Goal: Information Seeking & Learning: Learn about a topic

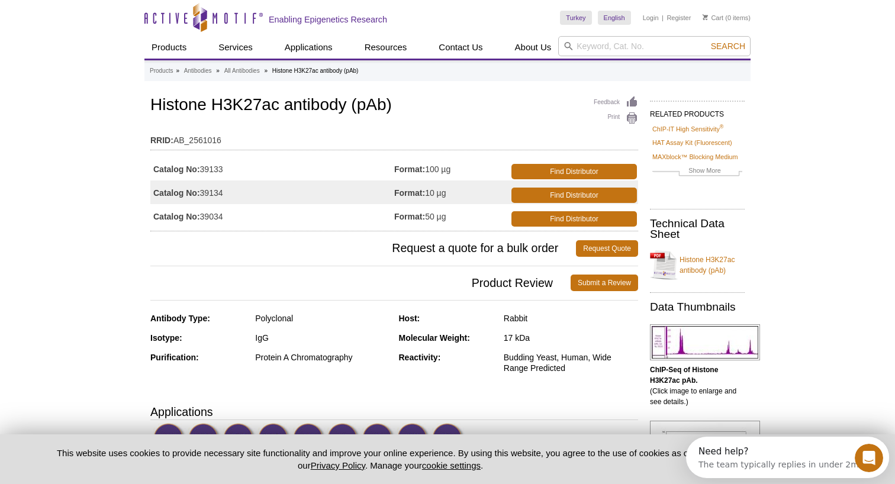
click at [244, 165] on td "Catalog No: 39133" at bounding box center [272, 169] width 244 height 24
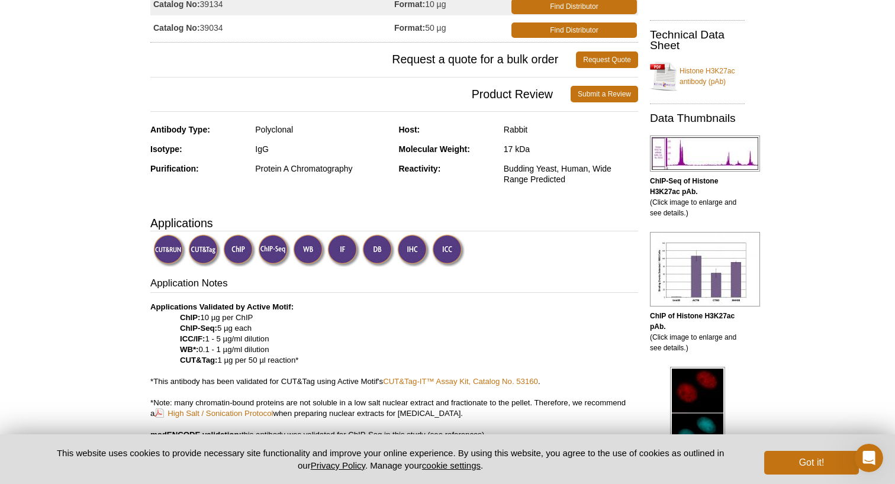
scroll to position [194, 0]
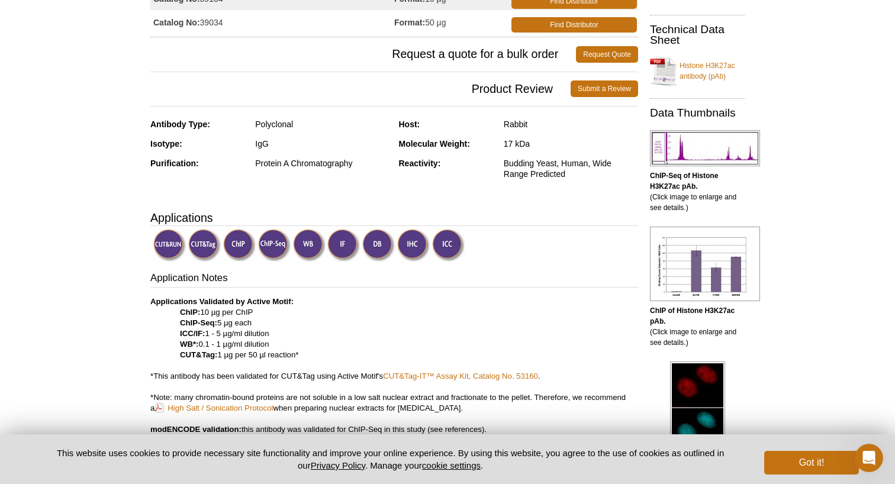
click at [306, 247] on img at bounding box center [309, 245] width 33 height 33
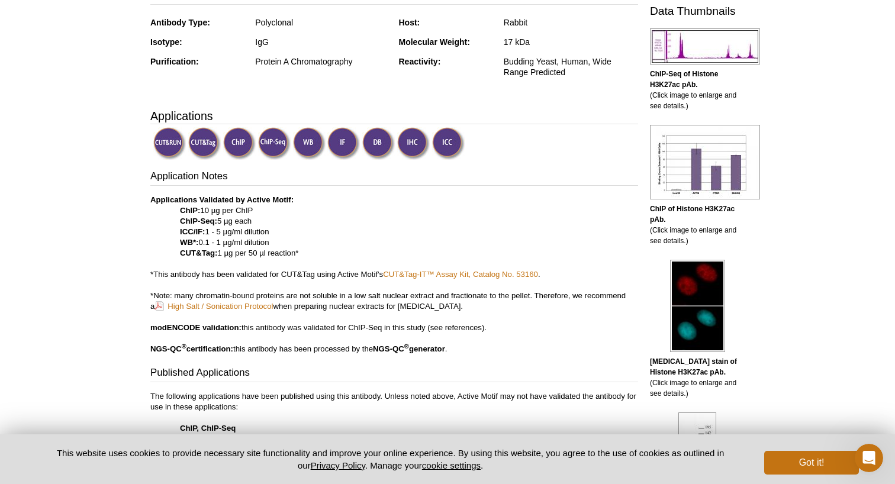
scroll to position [300, 0]
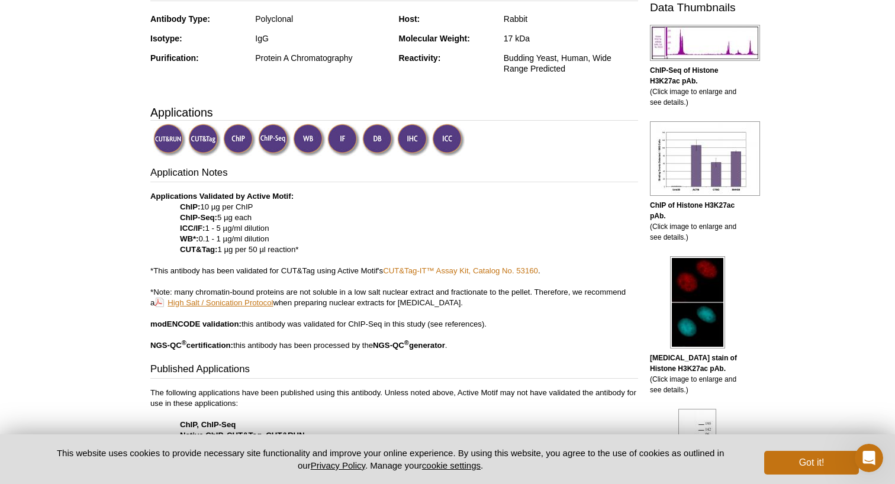
click at [229, 303] on link "High Salt / Sonication Protocol" at bounding box center [214, 302] width 118 height 11
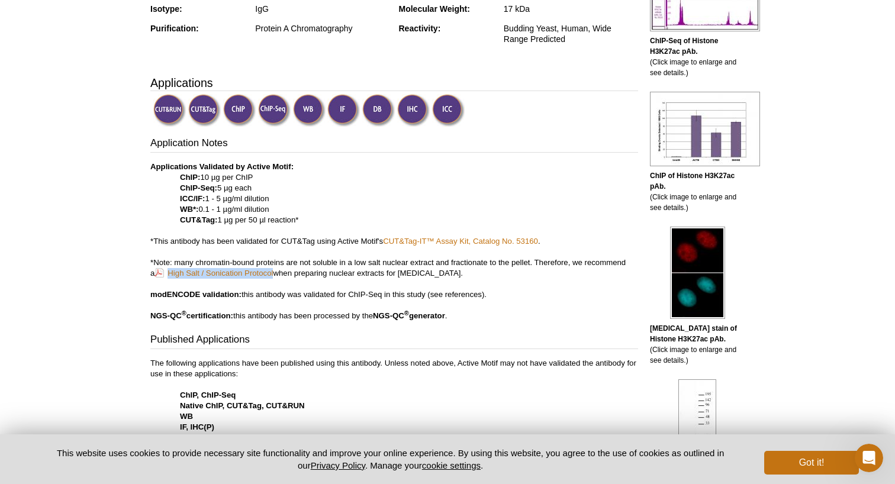
scroll to position [332, 0]
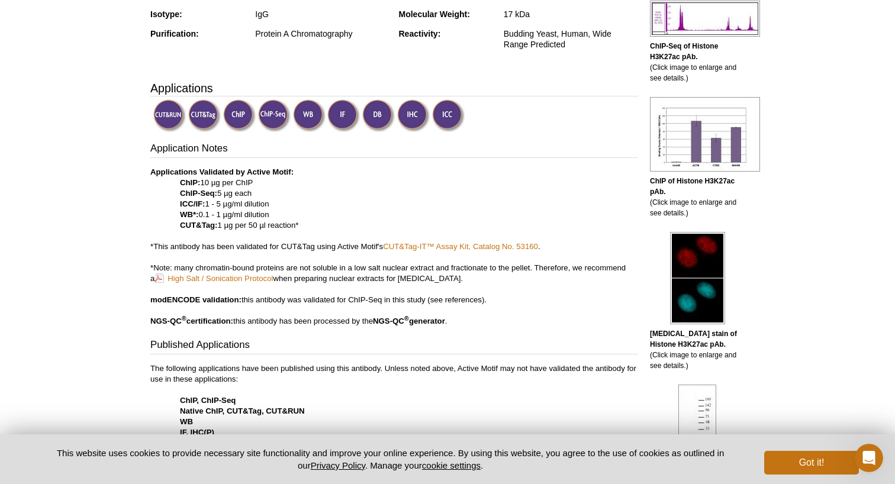
scroll to position [326, 0]
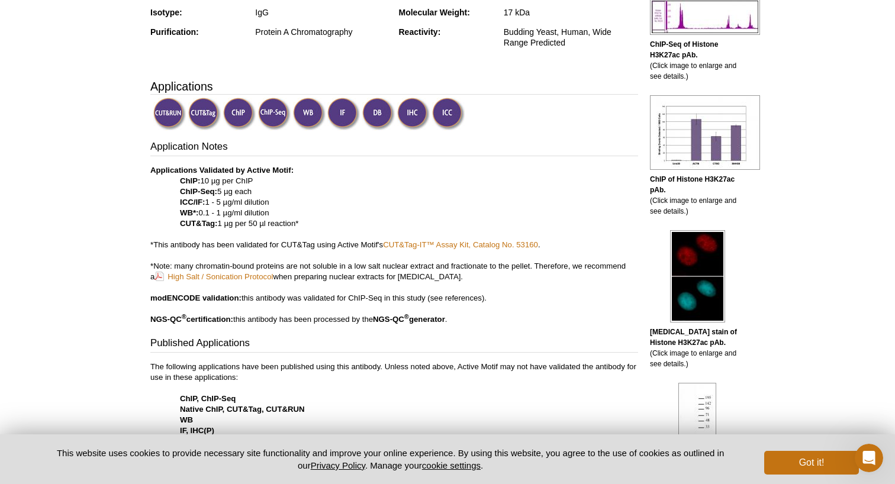
drag, startPoint x: 180, startPoint y: 213, endPoint x: 273, endPoint y: 213, distance: 93.5
click at [273, 213] on p "Applications Validated by Active Motif: ChIP: 10 µg per ChIP ChIP-Seq: 5 µg eac…" at bounding box center [394, 245] width 488 height 160
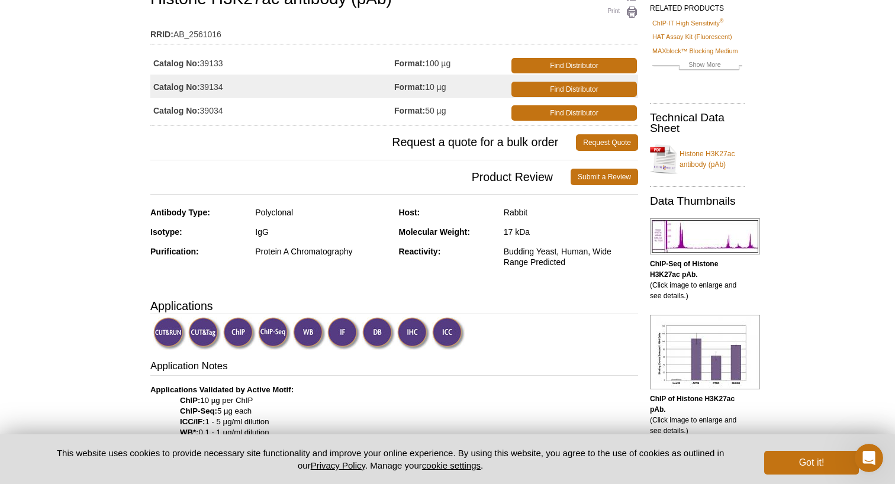
scroll to position [104, 0]
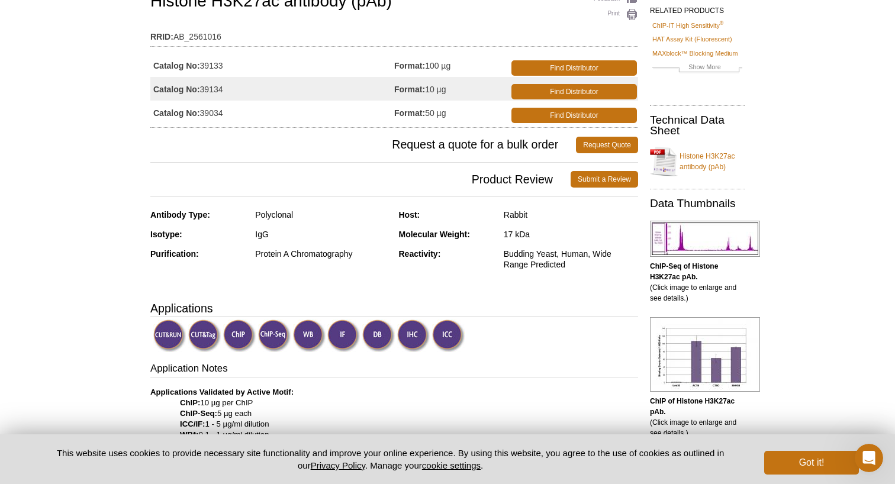
click at [698, 163] on link "Histone H3K27ac antibody (pAb)" at bounding box center [697, 162] width 95 height 36
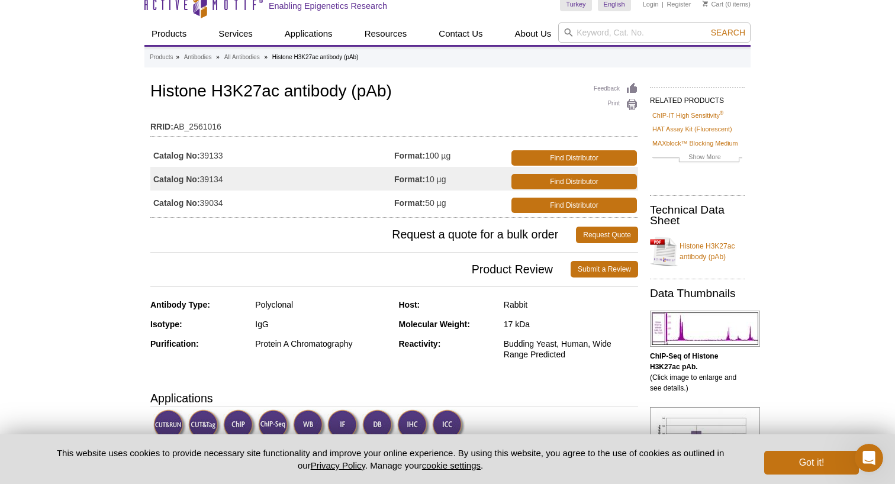
scroll to position [22, 0]
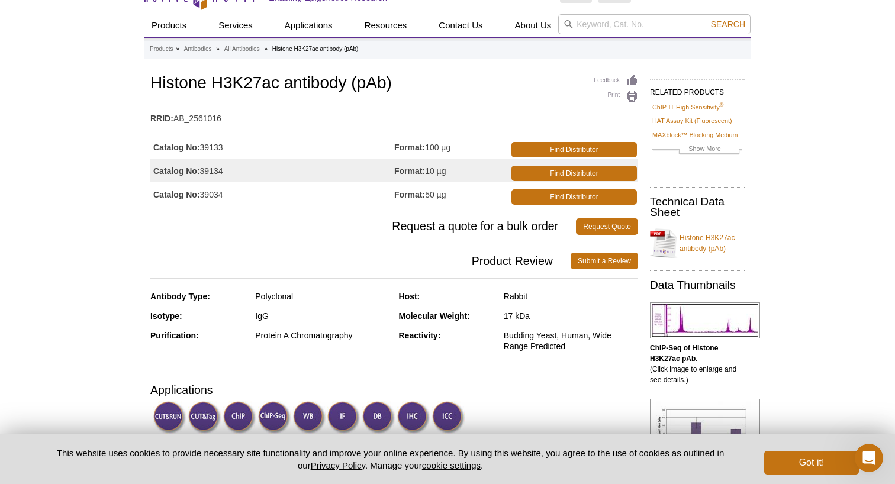
click at [217, 149] on td "Catalog No: 39133" at bounding box center [272, 147] width 244 height 24
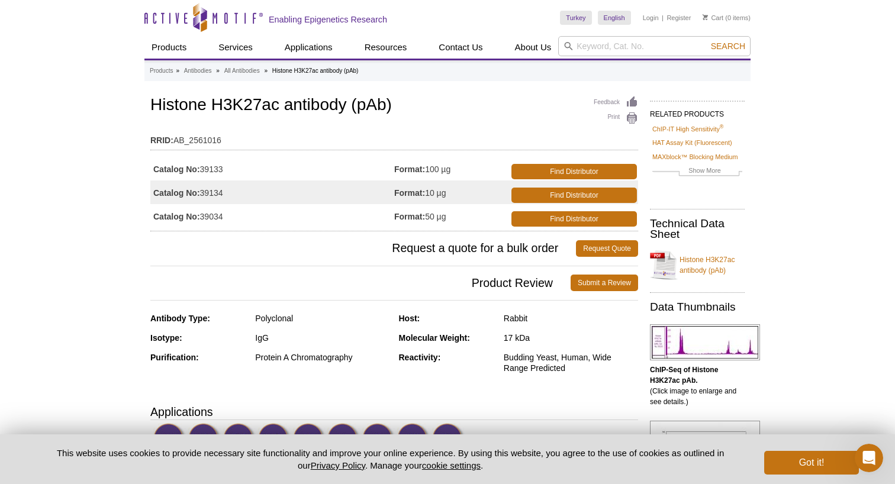
scroll to position [0, 0]
drag, startPoint x: 455, startPoint y: 165, endPoint x: 171, endPoint y: 171, distance: 284.2
click at [171, 171] on tr "Catalog No: 39133 Format: 100 µg Find Distributor" at bounding box center [394, 169] width 488 height 24
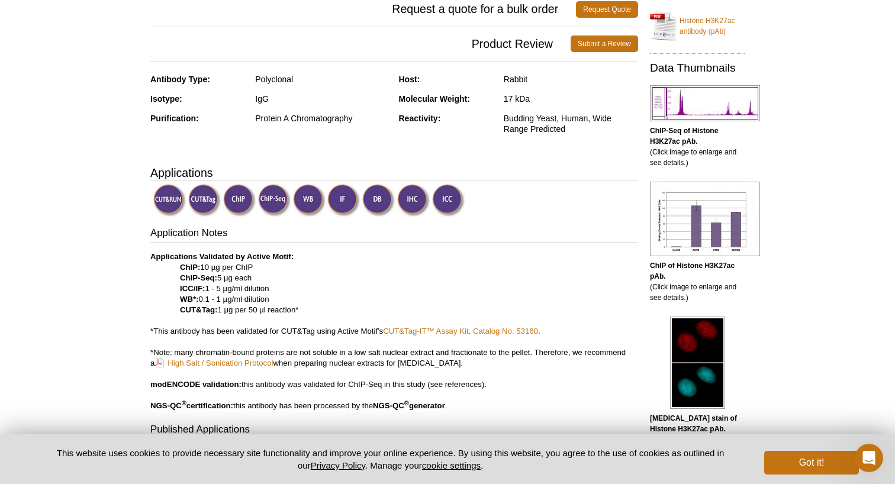
scroll to position [249, 0]
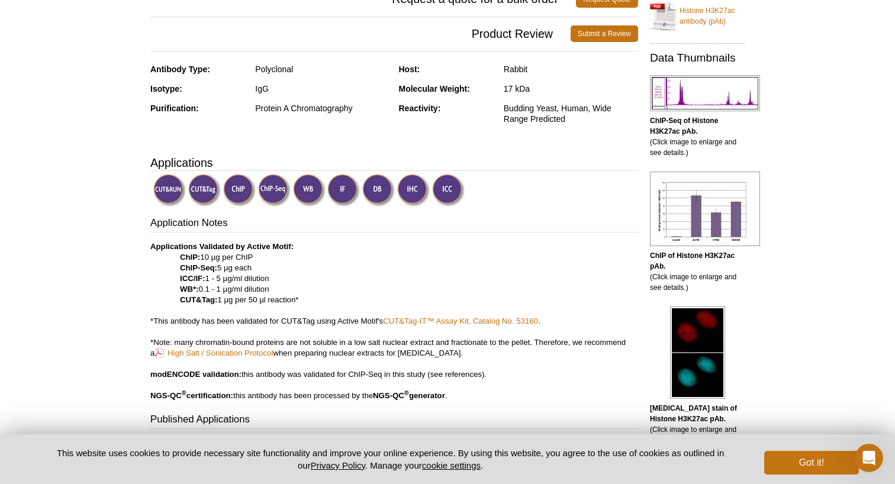
drag, startPoint x: 178, startPoint y: 289, endPoint x: 284, endPoint y: 283, distance: 105.6
click at [284, 283] on p "Applications Validated by Active Motif: ChIP: 10 µg per ChIP ChIP-Seq: 5 µg eac…" at bounding box center [394, 322] width 488 height 160
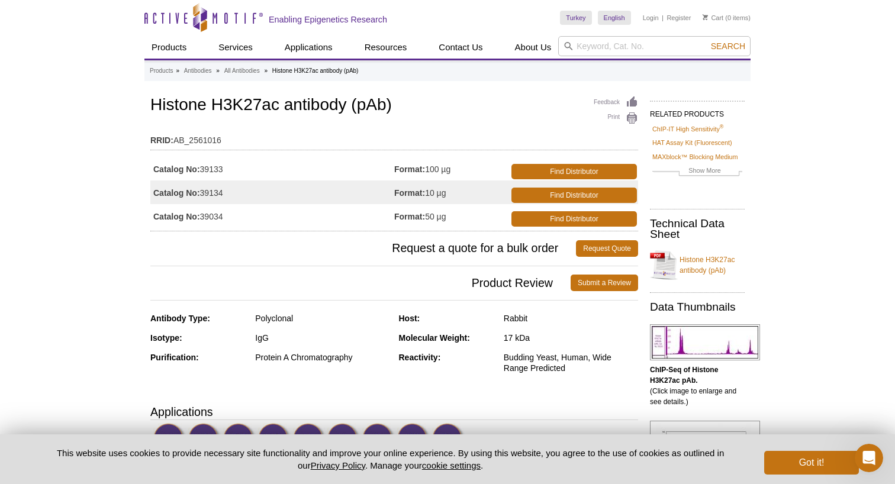
scroll to position [0, 0]
click at [704, 266] on link "Histone H3K27ac antibody (pAb)" at bounding box center [697, 265] width 95 height 36
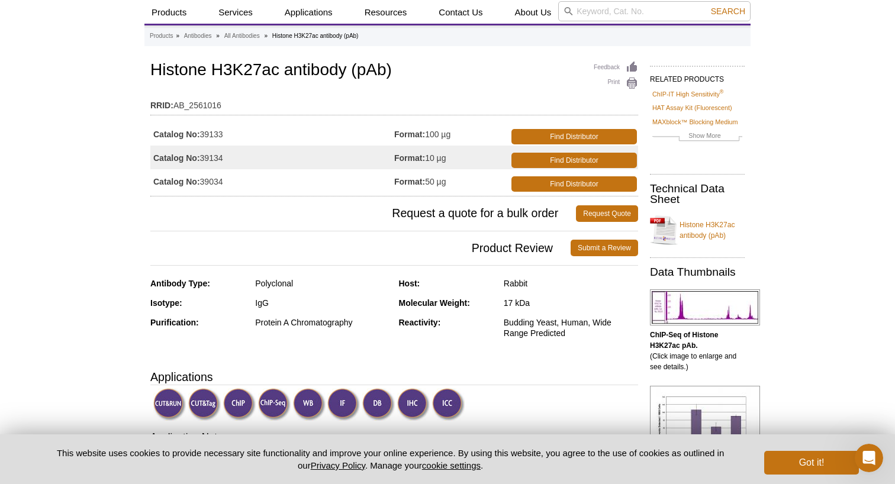
scroll to position [31, 0]
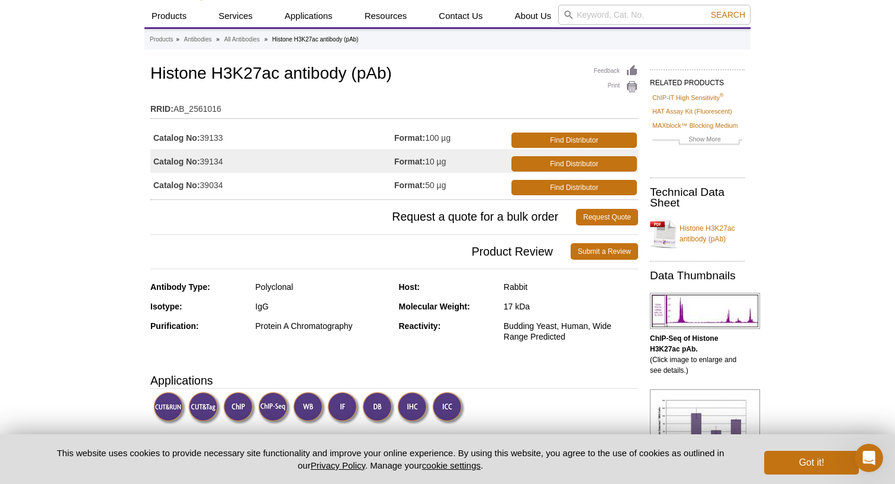
click at [216, 135] on td "Catalog No: 39133" at bounding box center [272, 138] width 244 height 24
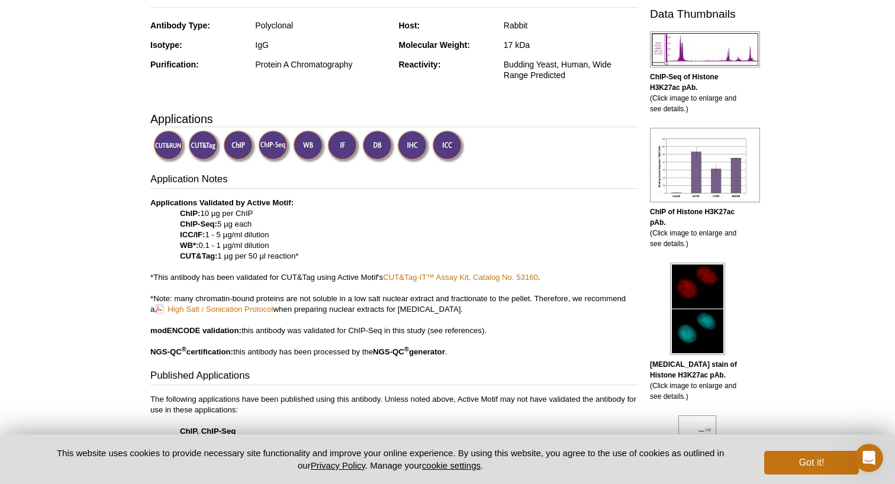
scroll to position [294, 0]
